Goal: Task Accomplishment & Management: Manage account settings

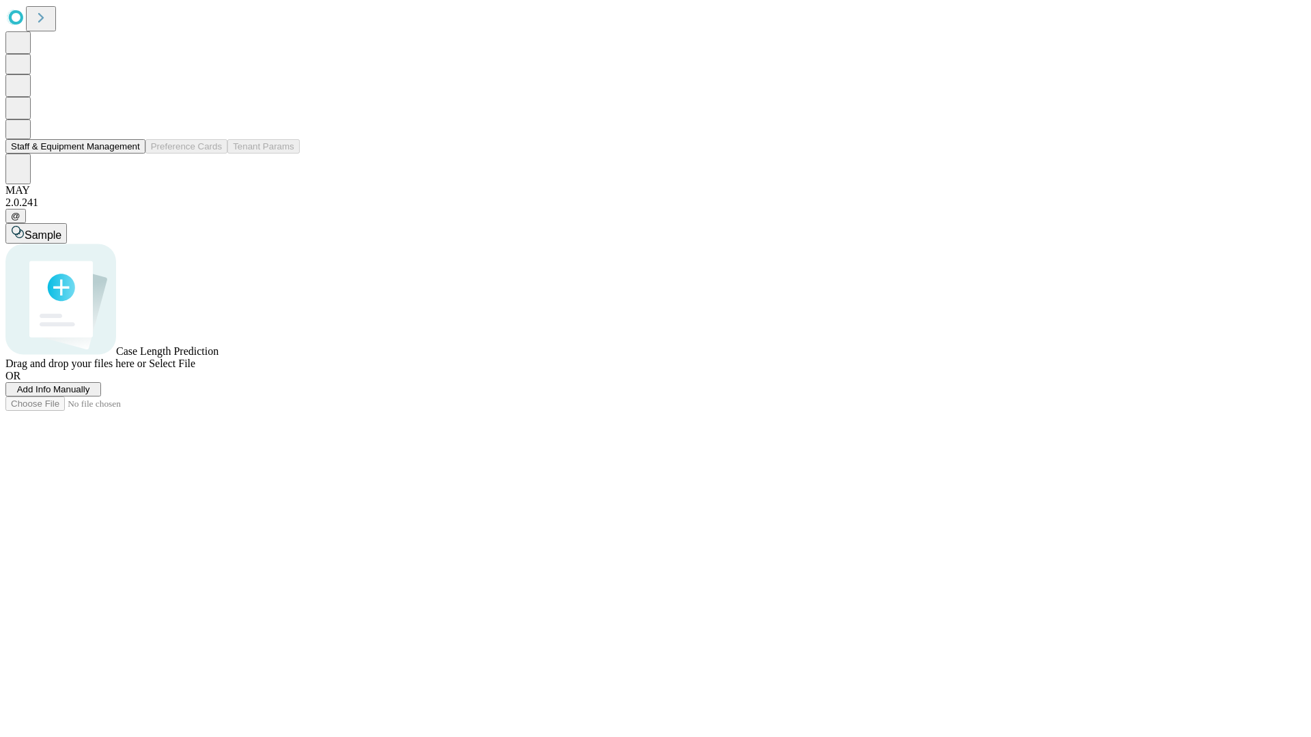
click at [130, 154] on button "Staff & Equipment Management" at bounding box center [75, 146] width 140 height 14
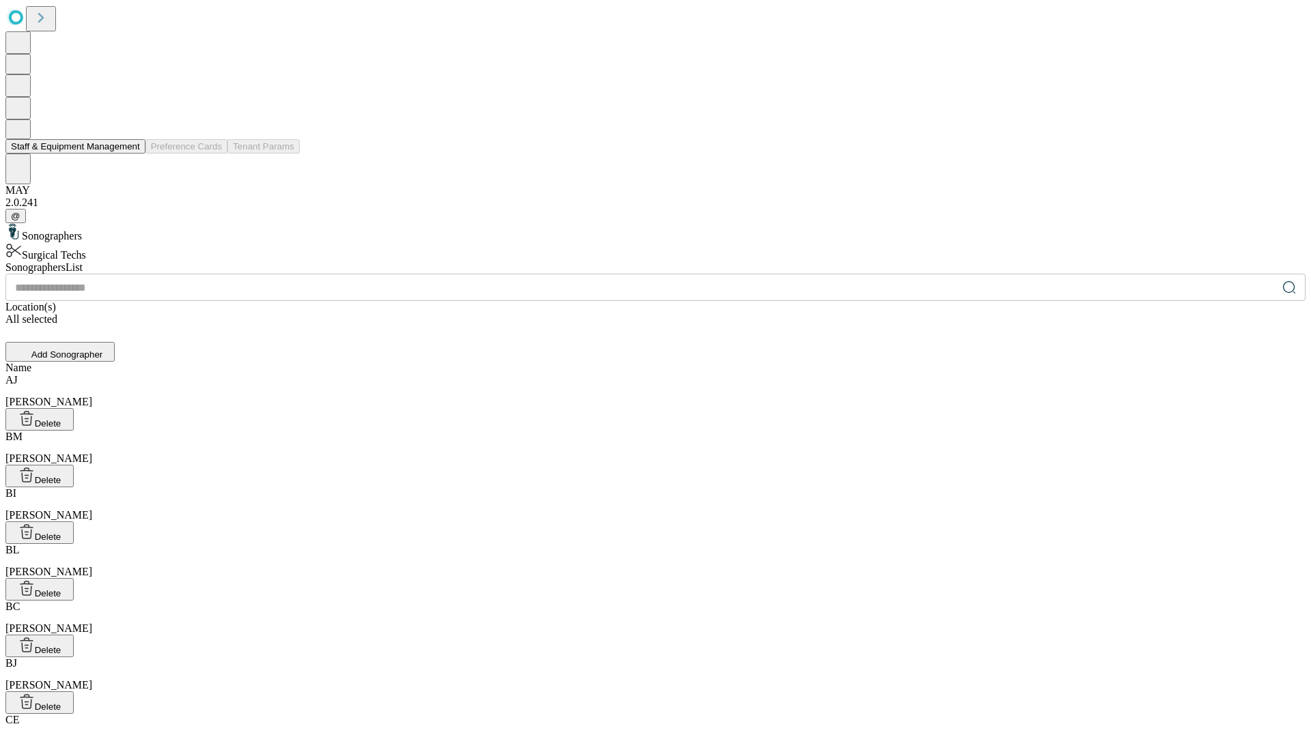
click at [130, 154] on button "Staff & Equipment Management" at bounding box center [75, 146] width 140 height 14
